Goal: Task Accomplishment & Management: Manage account settings

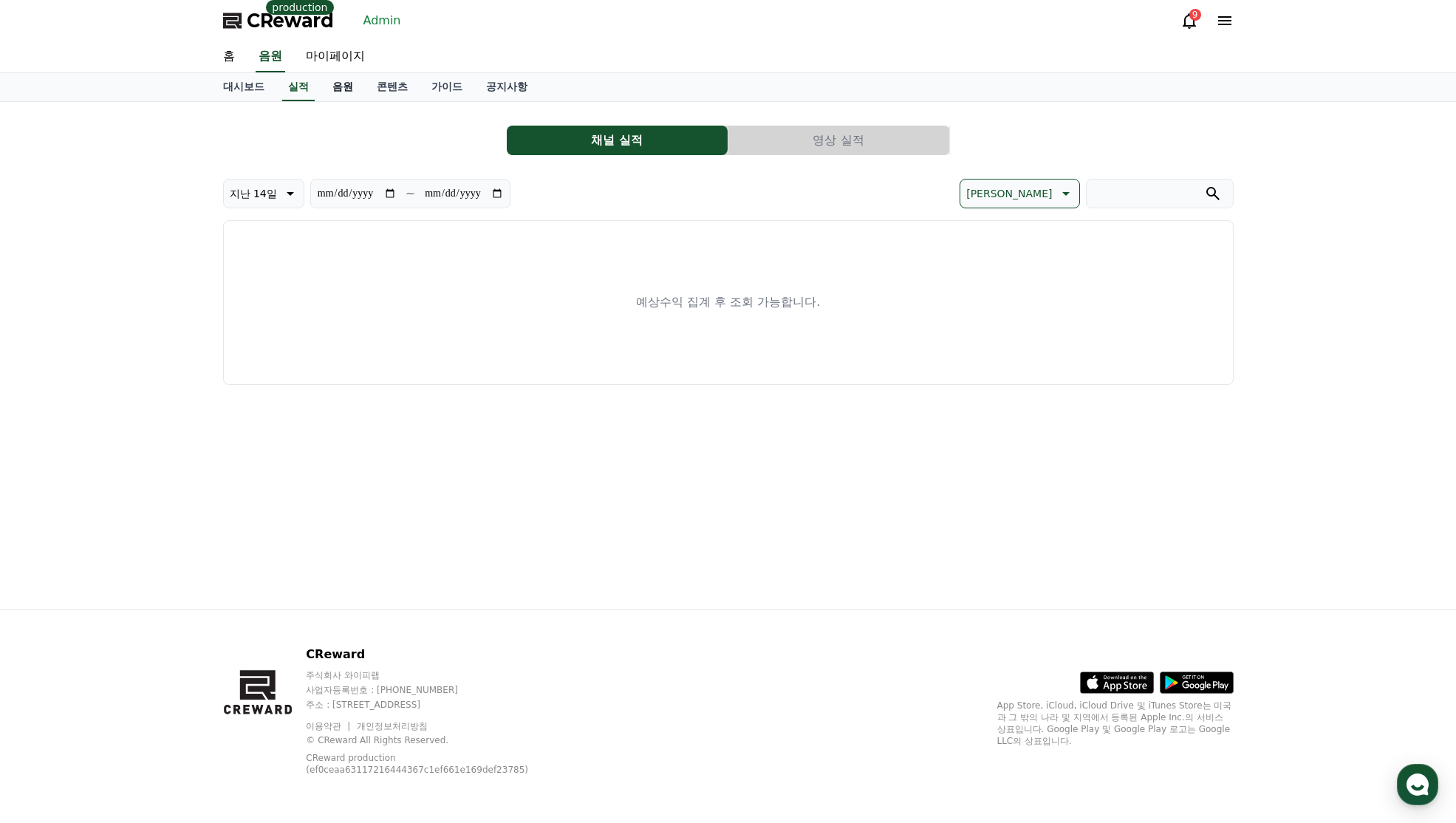
click at [344, 78] on link "음원" at bounding box center [342, 87] width 44 height 28
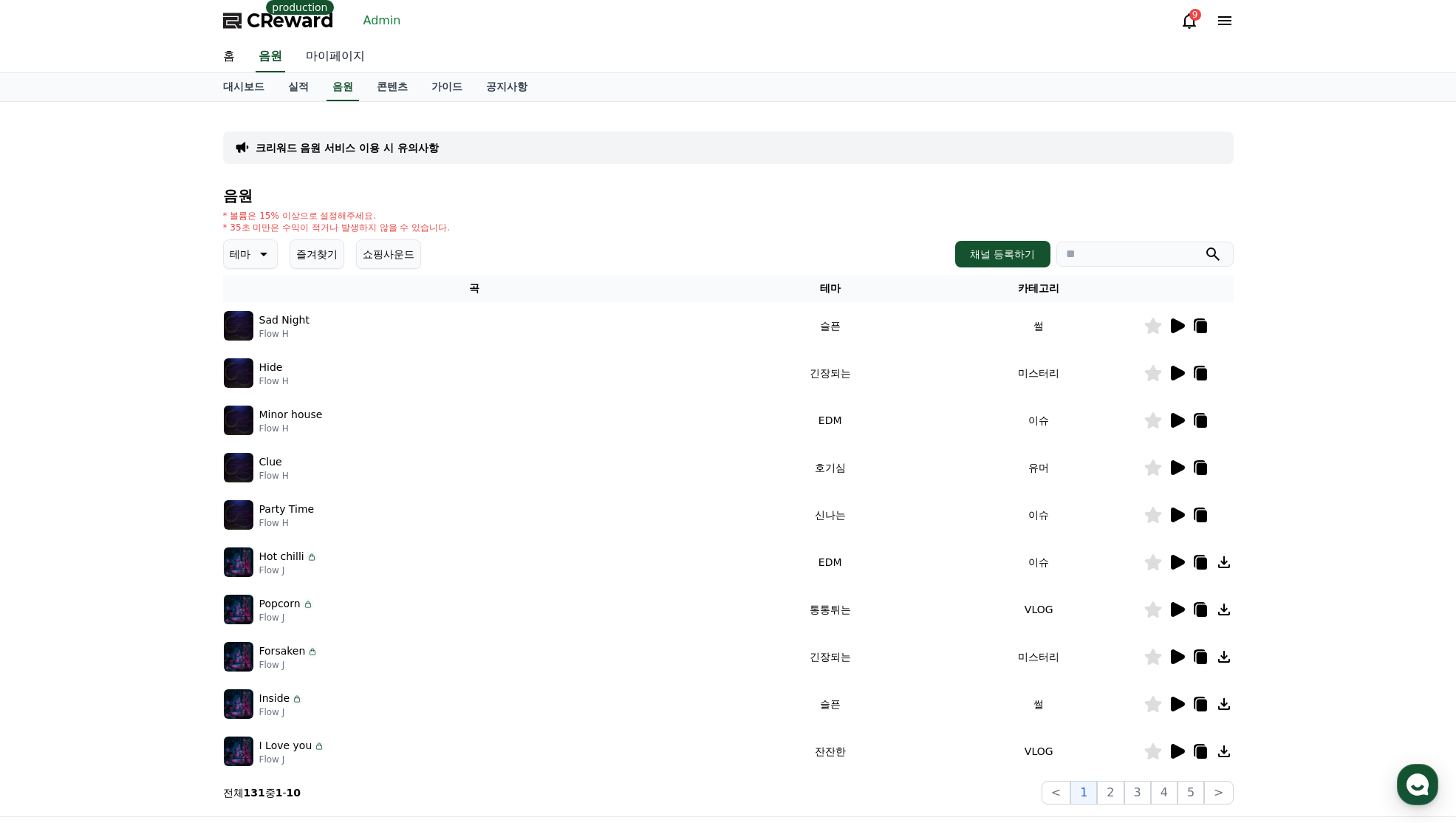
click at [349, 61] on link "마이페이지" at bounding box center [335, 57] width 83 height 31
select select "**********"
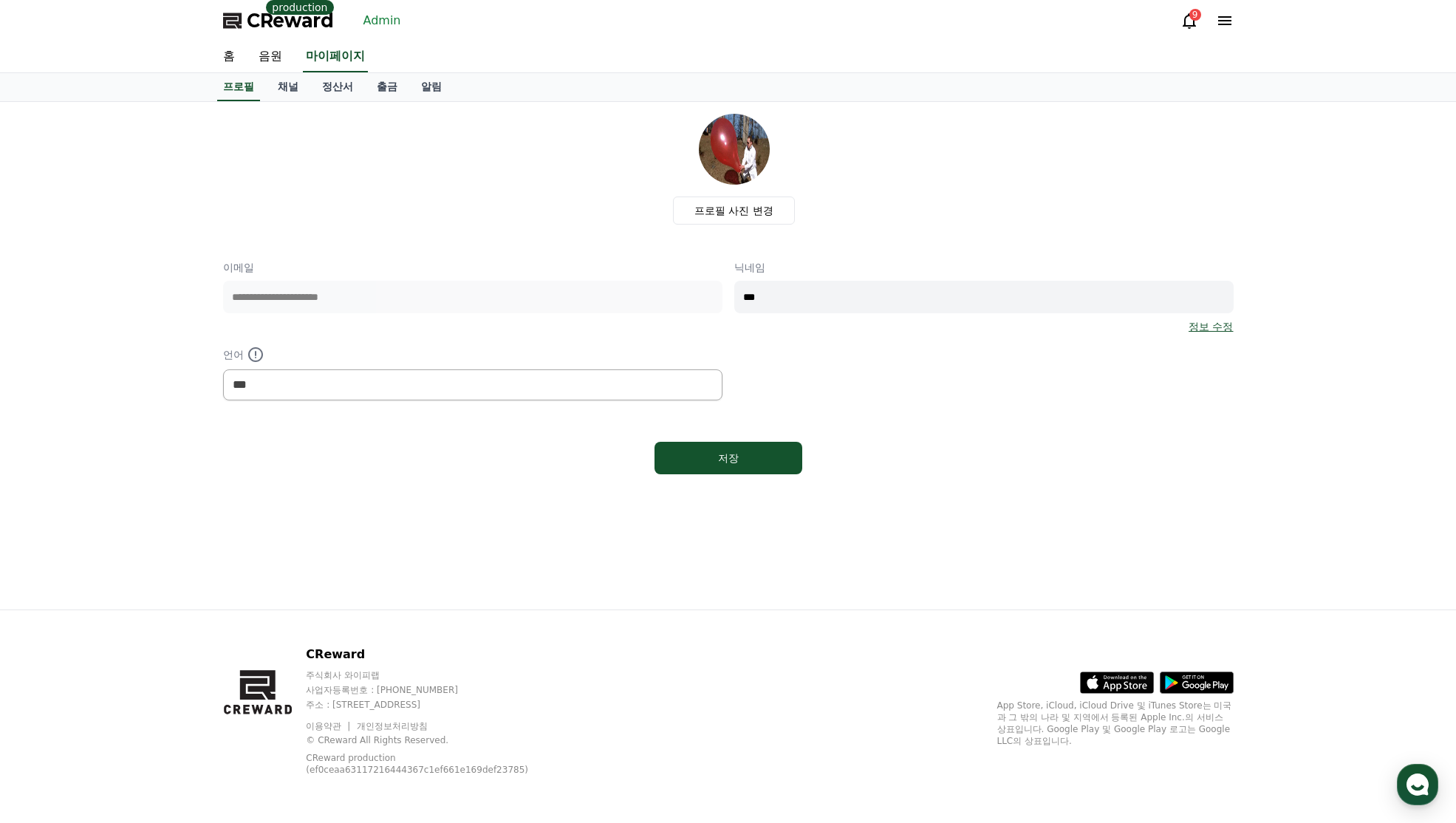
click at [380, 24] on link "Admin" at bounding box center [382, 21] width 50 height 23
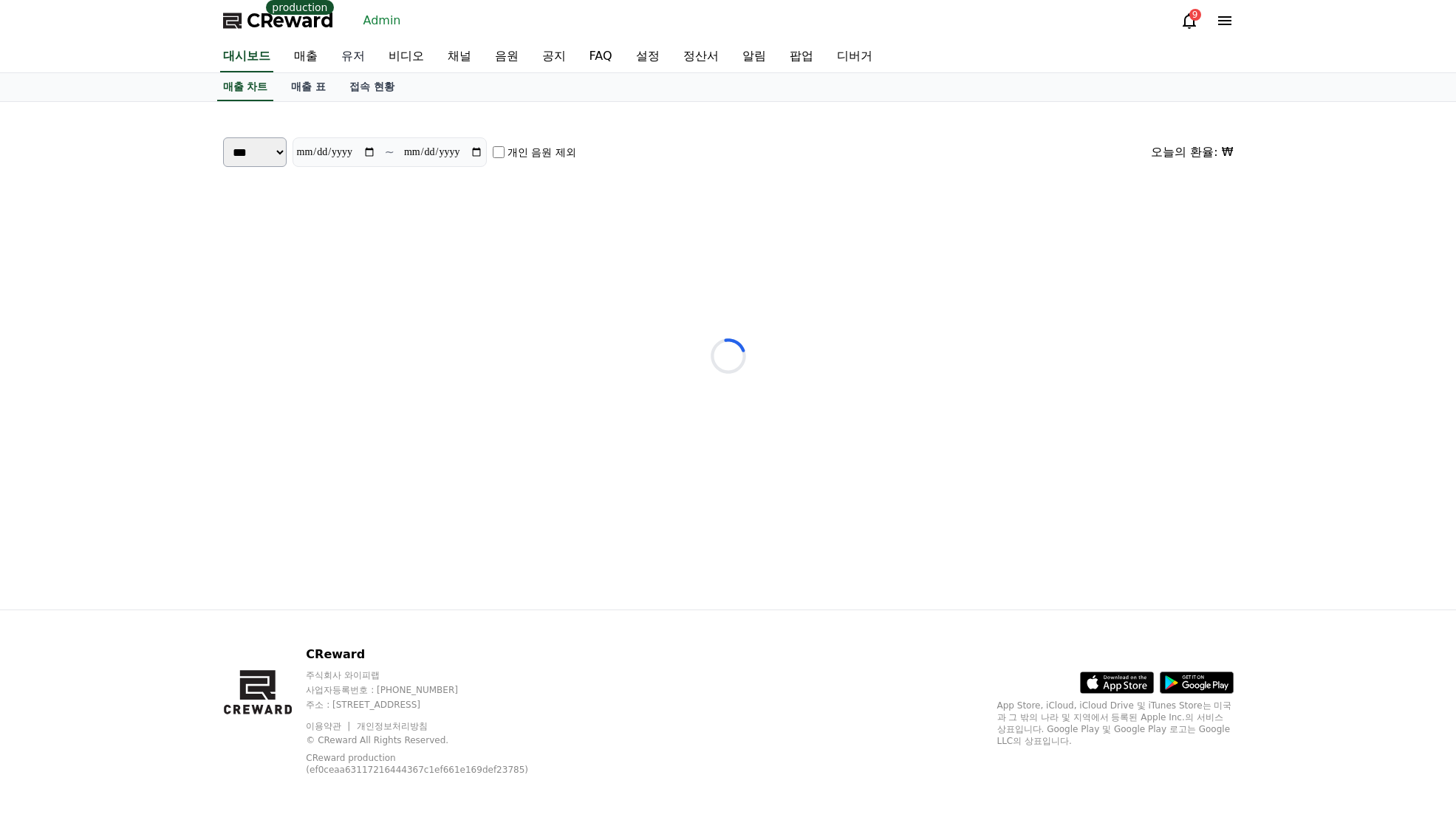
click at [355, 63] on link "유저" at bounding box center [353, 57] width 47 height 31
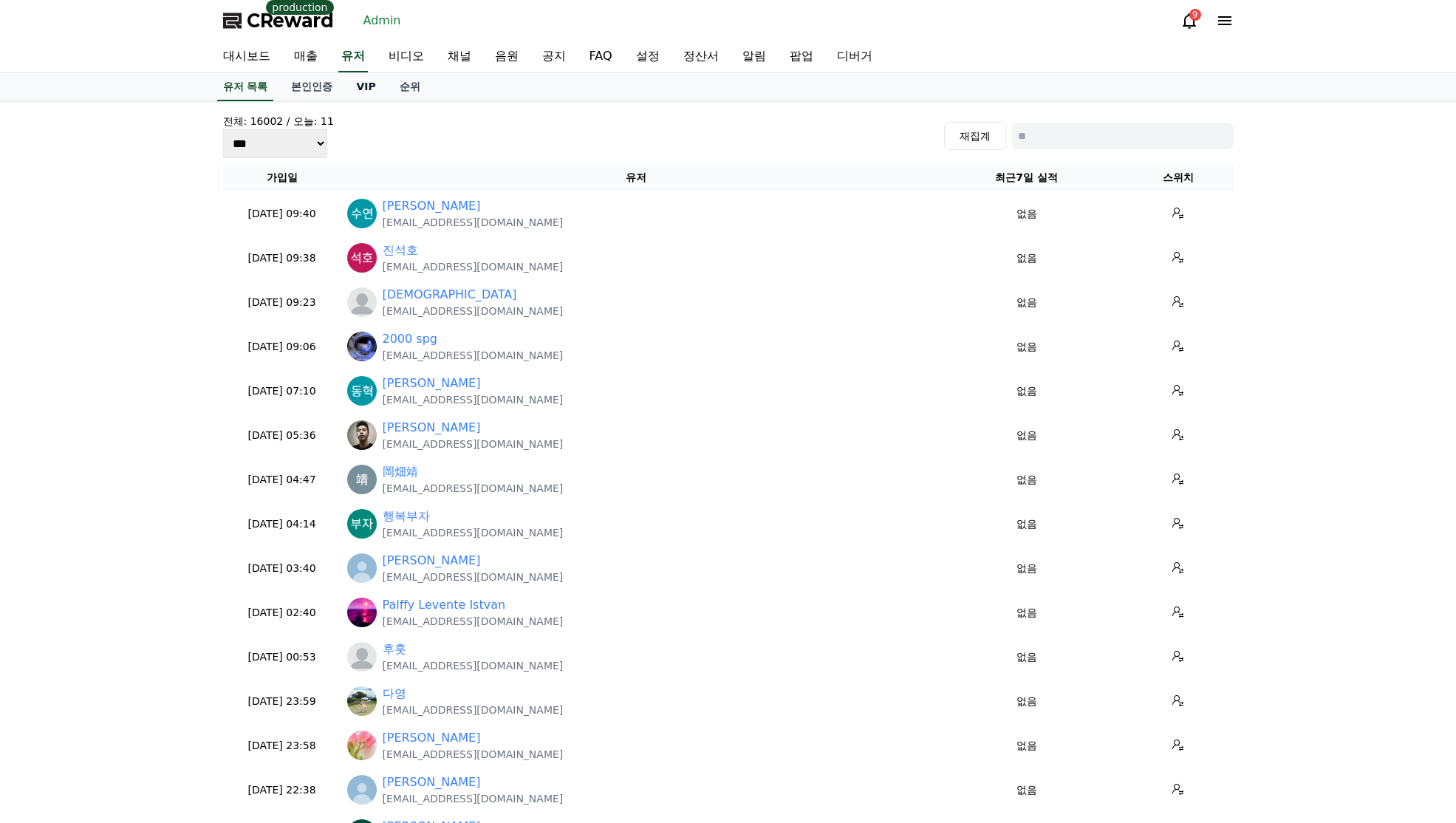
click at [352, 82] on link "VIP" at bounding box center [366, 87] width 43 height 28
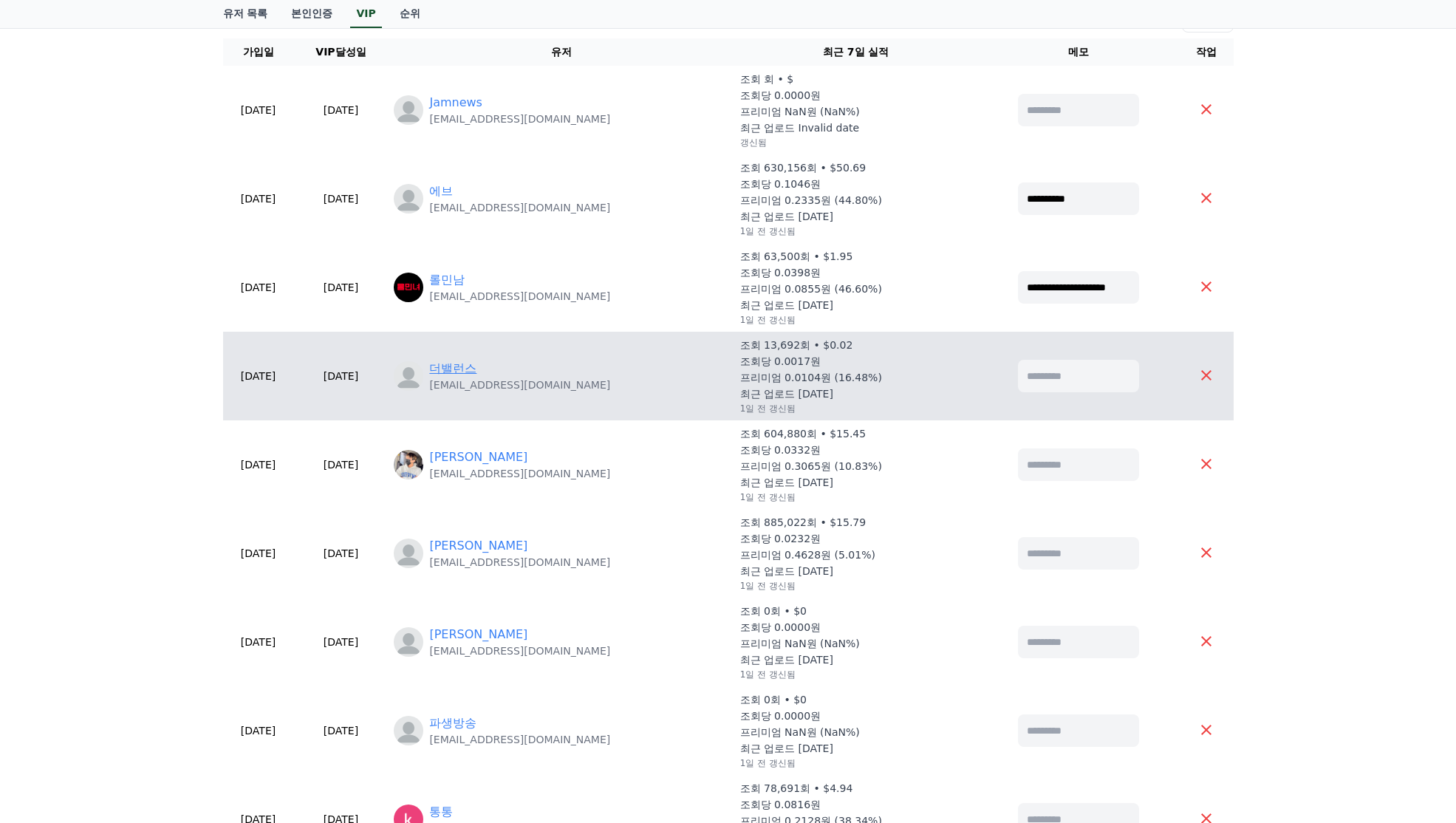
scroll to position [222, 0]
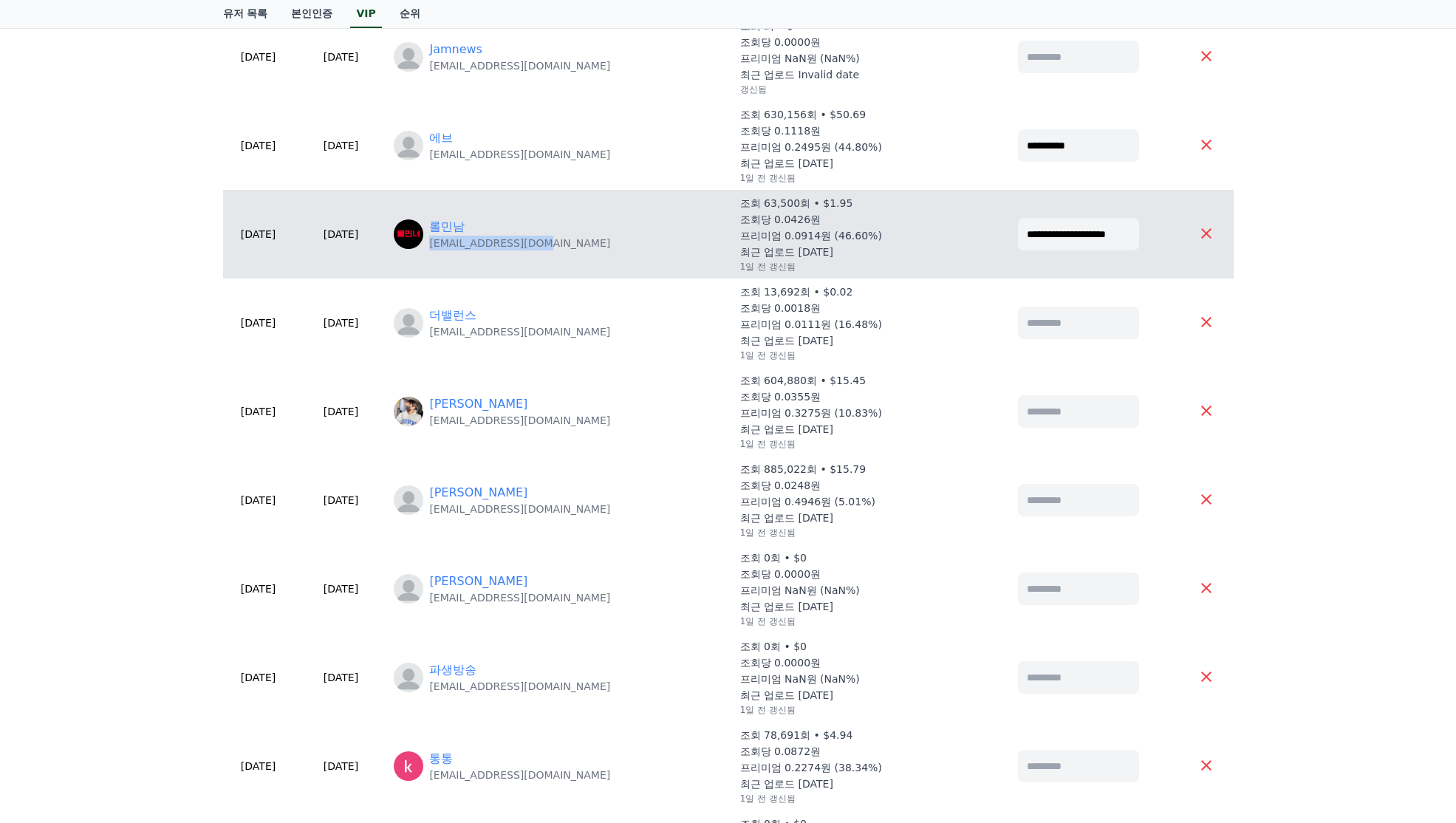
drag, startPoint x: 577, startPoint y: 249, endPoint x: 466, endPoint y: 252, distance: 111.0
click at [466, 252] on td "롤민남 [EMAIL_ADDRESS][DOMAIN_NAME]" at bounding box center [561, 234] width 346 height 89
copy p "[EMAIL_ADDRESS][DOMAIN_NAME]"
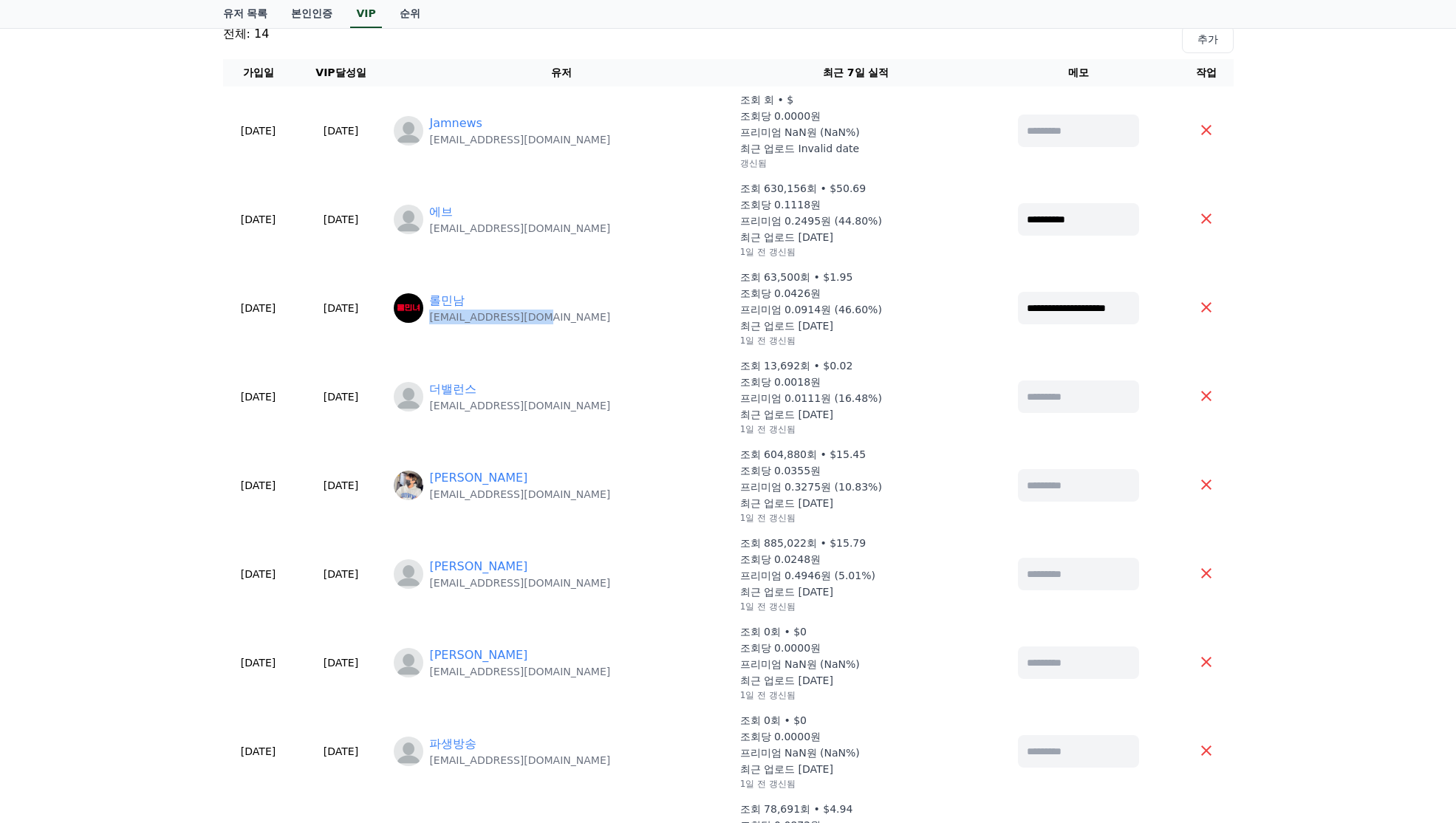
scroll to position [0, 0]
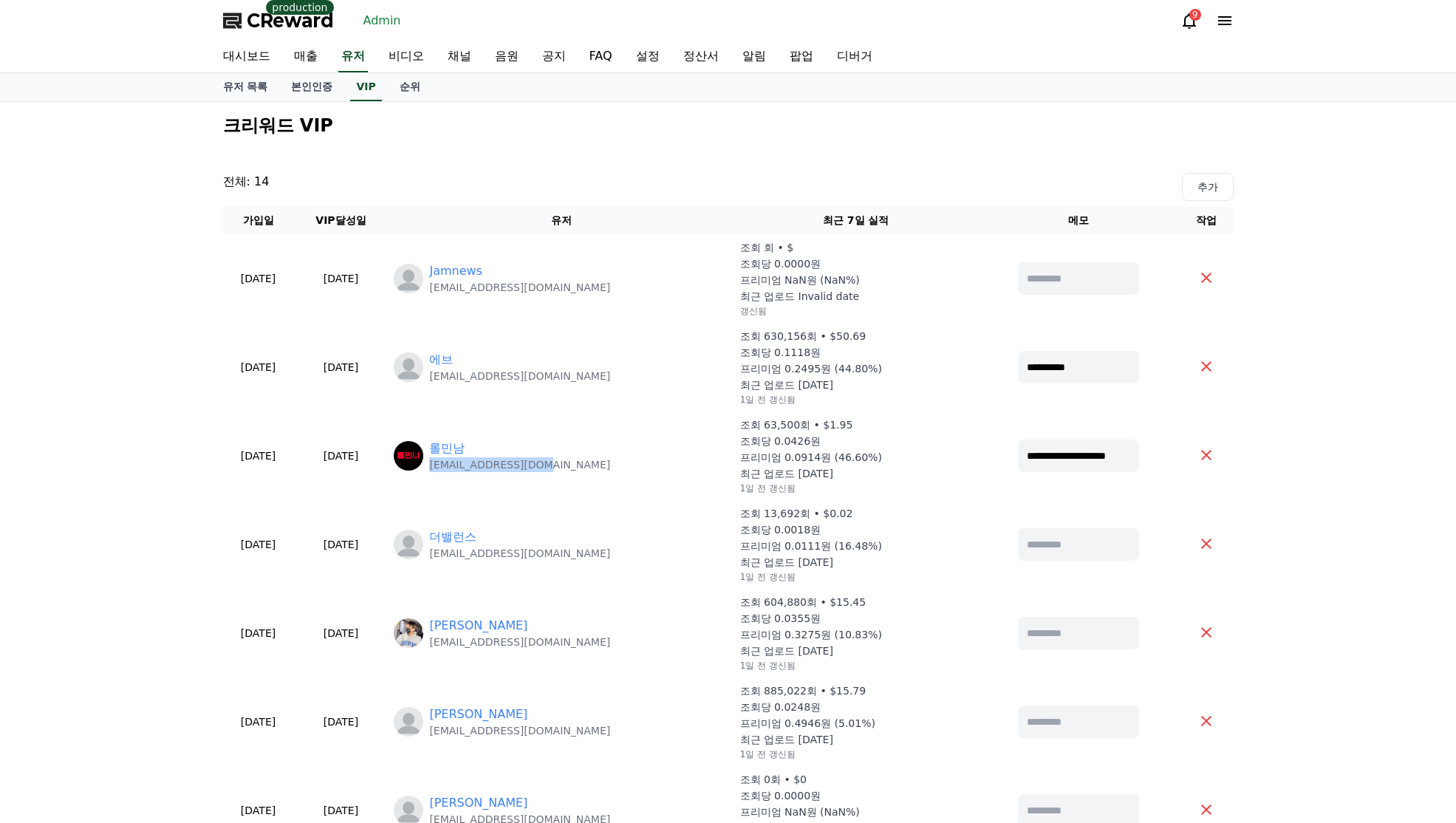
click at [380, 12] on link "Admin" at bounding box center [382, 21] width 50 height 23
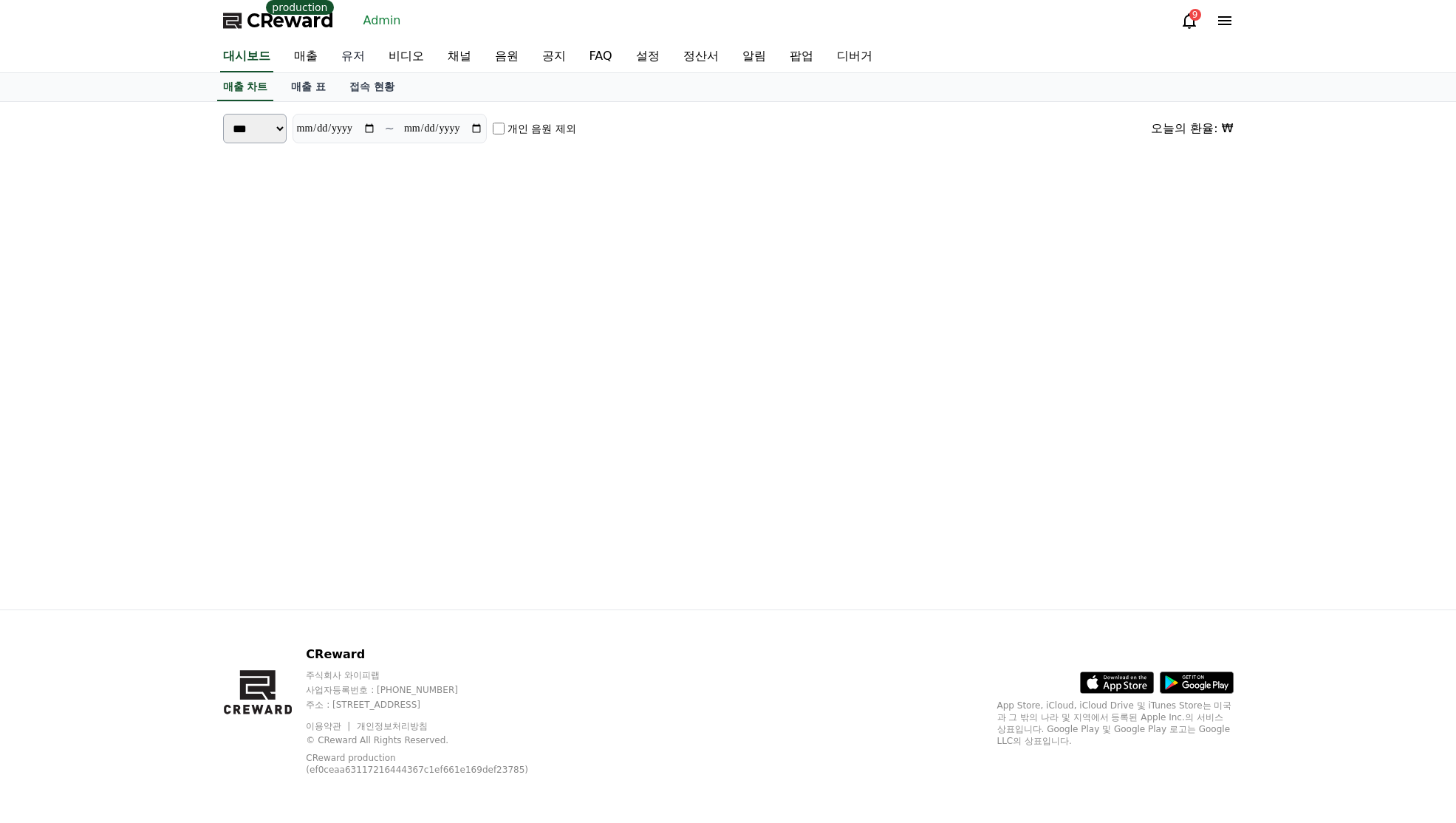
click at [346, 53] on link "유저" at bounding box center [353, 57] width 47 height 31
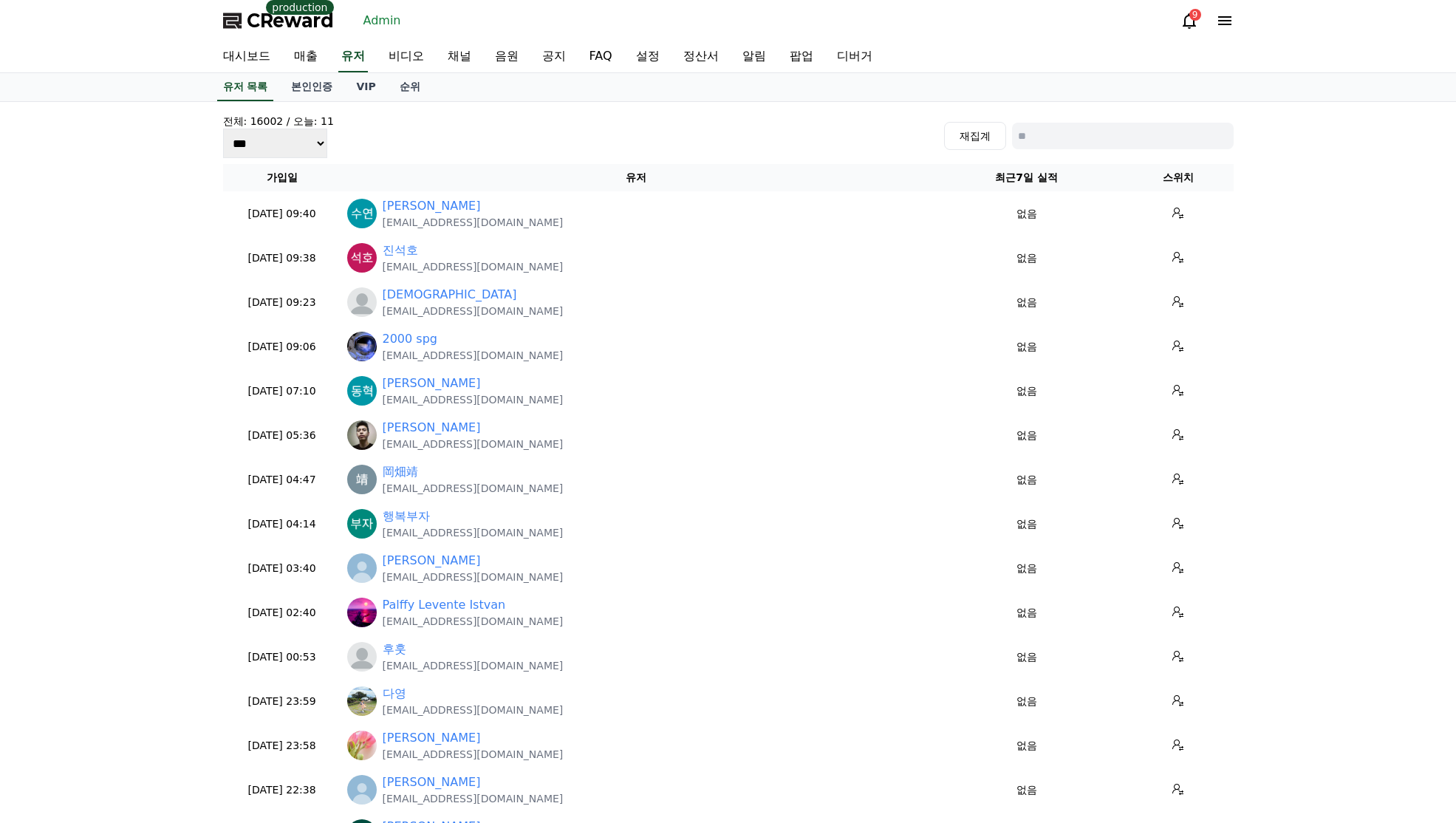
click at [1075, 144] on input at bounding box center [1123, 135] width 222 height 26
paste input "**********"
type input "**********"
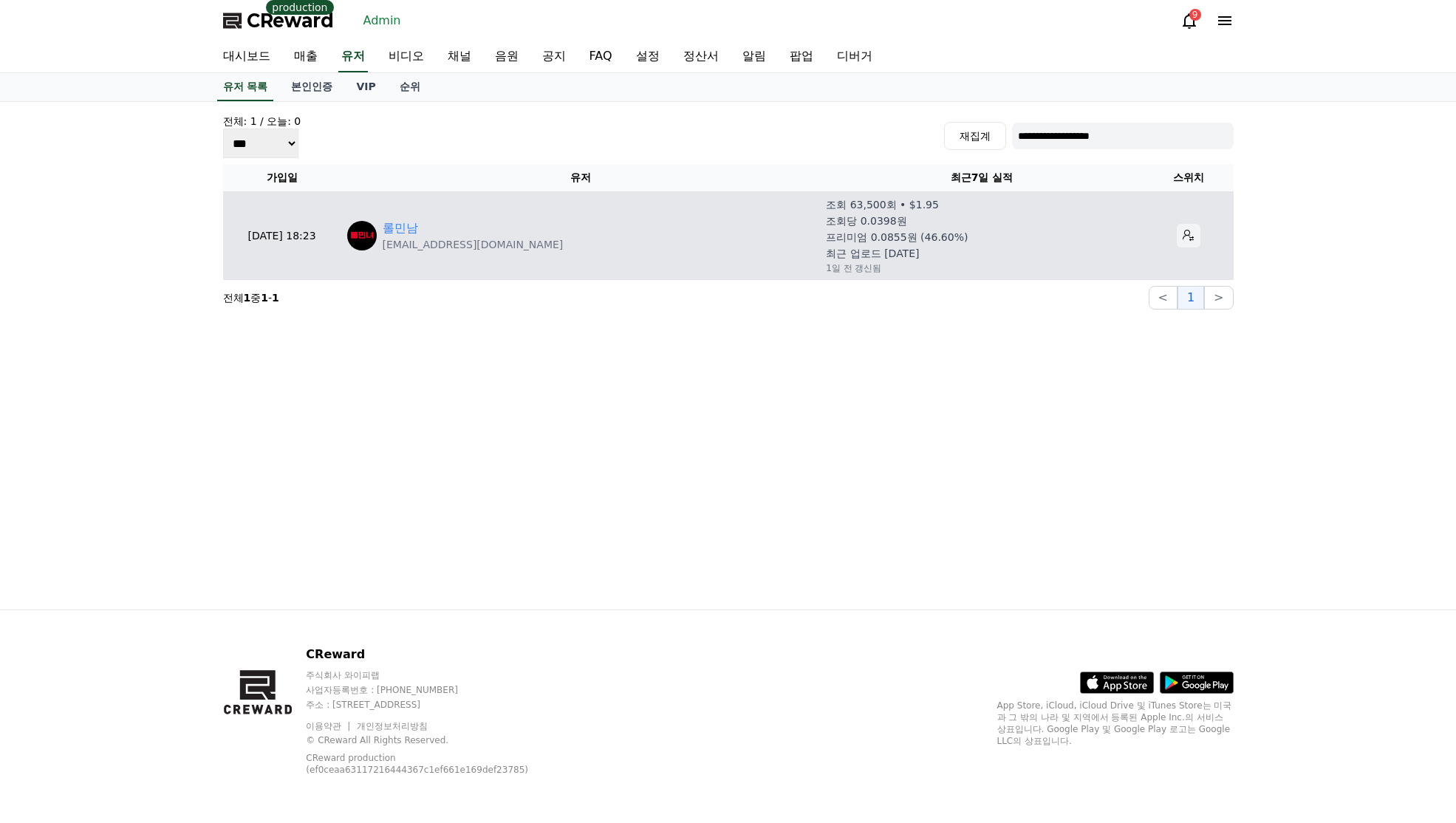
click at [1183, 238] on icon at bounding box center [1189, 236] width 12 height 12
